Goal: Task Accomplishment & Management: Manage account settings

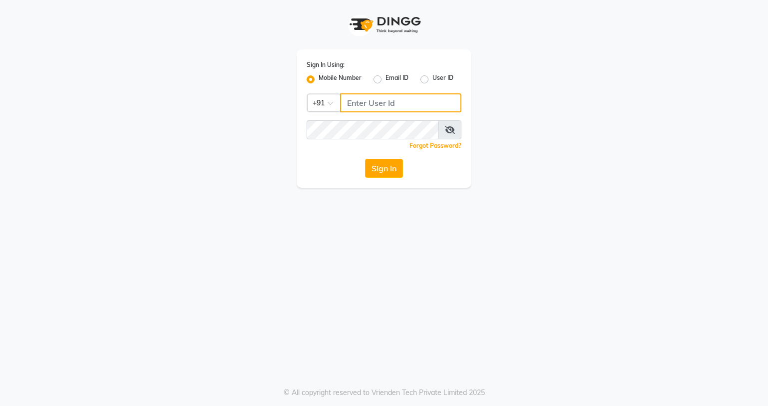
click at [392, 104] on input "Username" at bounding box center [400, 102] width 121 height 19
type input "7378378227"
click at [455, 128] on span at bounding box center [449, 129] width 23 height 19
click at [451, 127] on icon at bounding box center [450, 130] width 10 height 8
click at [379, 154] on div "Sign In Using: Mobile Number Email ID User ID Country Code × +91 7378378227 Rem…" at bounding box center [383, 118] width 175 height 138
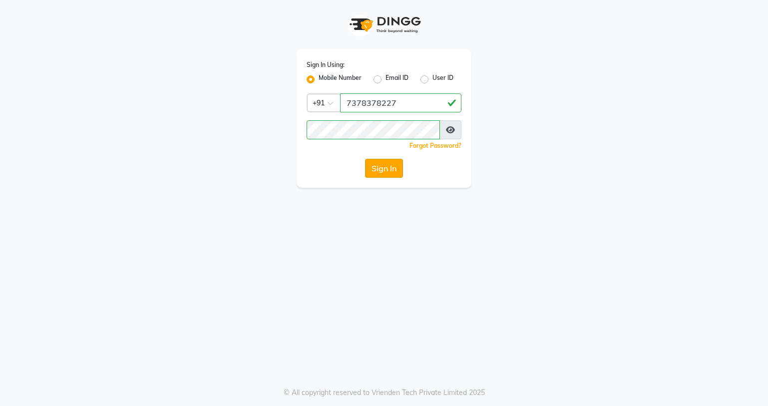
click at [381, 163] on button "Sign In" at bounding box center [384, 168] width 38 height 19
click at [381, 99] on input "Username" at bounding box center [400, 102] width 121 height 19
click at [407, 103] on input "Username" at bounding box center [400, 102] width 121 height 19
click at [376, 99] on input "Username" at bounding box center [400, 102] width 121 height 19
click at [385, 81] on label "Email ID" at bounding box center [396, 79] width 23 height 12
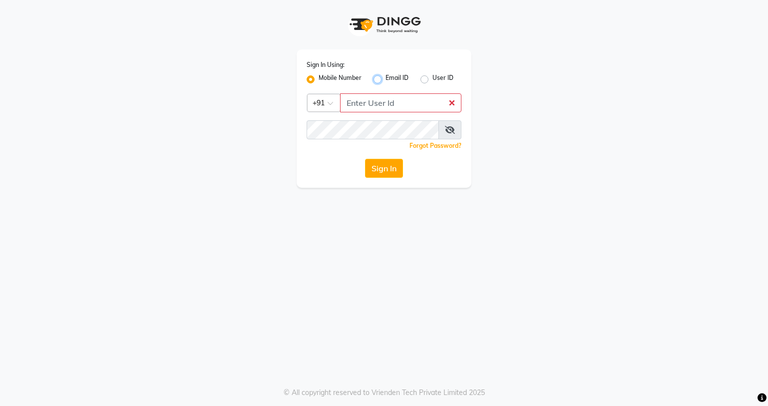
click at [385, 80] on input "Email ID" at bounding box center [388, 76] width 6 height 6
radio input "true"
click at [318, 79] on label "Mobile Number" at bounding box center [339, 79] width 43 height 12
click at [318, 79] on input "Mobile Number" at bounding box center [321, 76] width 6 height 6
radio input "true"
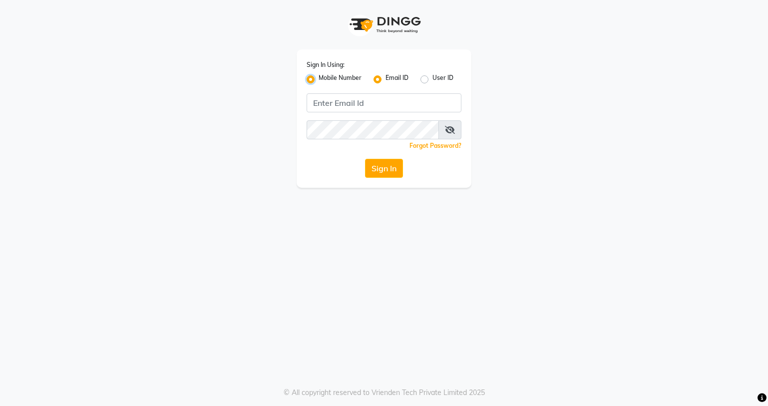
radio input "false"
click at [360, 104] on input "Username" at bounding box center [400, 102] width 121 height 19
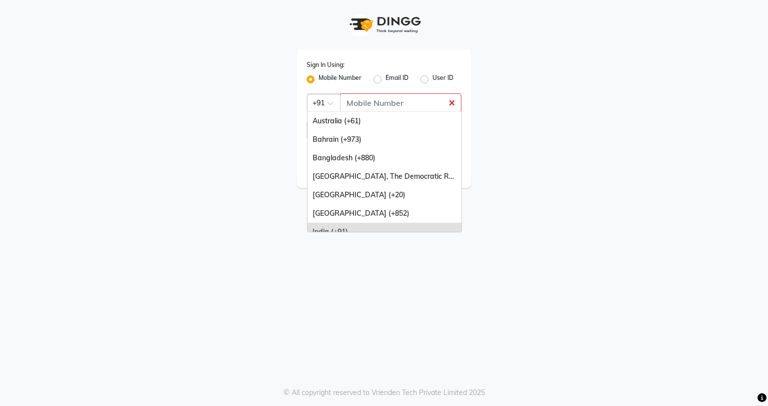
click at [329, 103] on span at bounding box center [333, 106] width 12 height 10
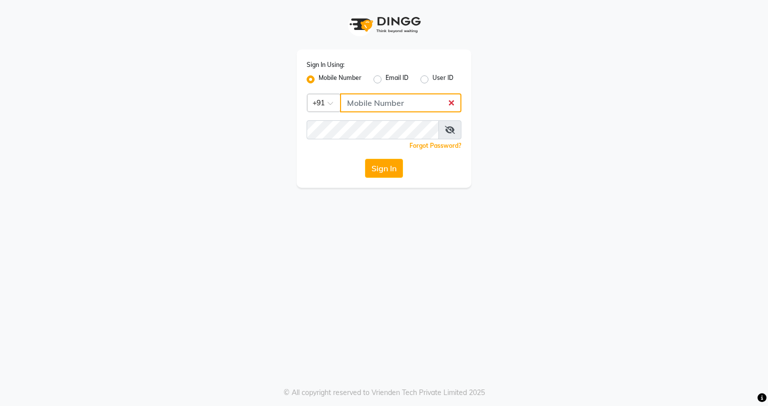
click at [455, 104] on input "Username" at bounding box center [400, 102] width 121 height 19
click at [390, 110] on input "Username" at bounding box center [400, 102] width 121 height 19
click at [379, 89] on div "Sign In Using: Mobile Number Email ID User ID Country Code × +91 Remember me Fo…" at bounding box center [383, 118] width 175 height 138
click at [384, 103] on input "Username" at bounding box center [400, 102] width 121 height 19
click at [383, 105] on input "90" at bounding box center [400, 102] width 121 height 19
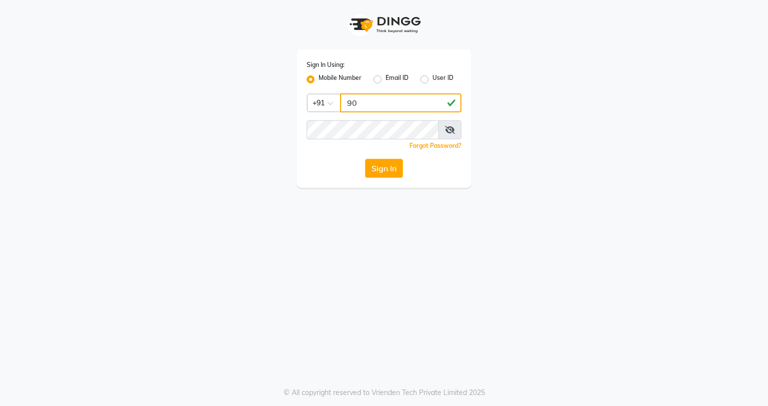
type input "9"
click at [365, 159] on button "Sign In" at bounding box center [384, 168] width 38 height 19
